Goal: Obtain resource: Download file/media

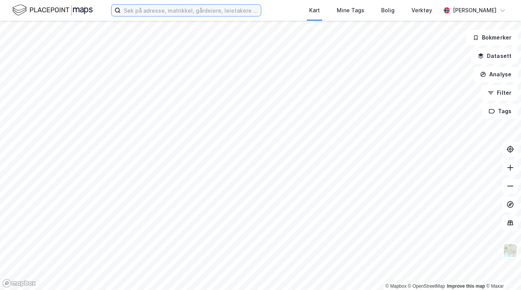
click at [205, 6] on input at bounding box center [191, 10] width 140 height 11
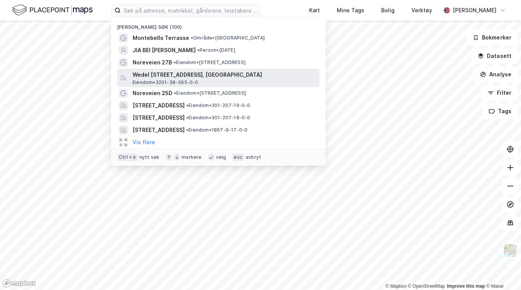
click at [186, 75] on span "Wedel [STREET_ADDRESS], [GEOGRAPHIC_DATA]" at bounding box center [225, 74] width 184 height 9
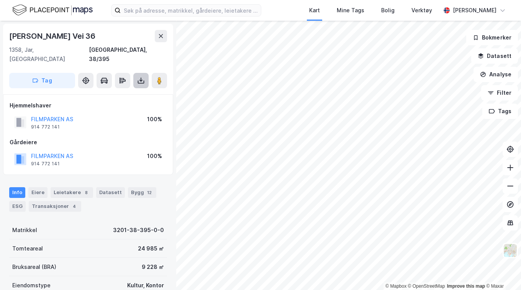
click at [145, 75] on button at bounding box center [140, 80] width 15 height 15
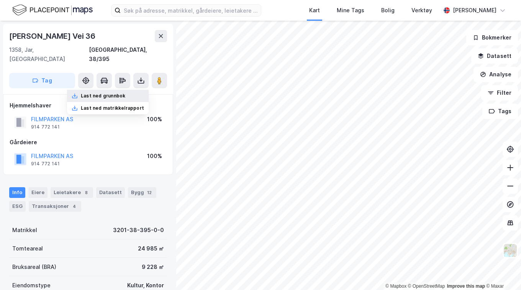
click at [109, 93] on div "Last ned grunnbok" at bounding box center [103, 96] width 44 height 6
